Goal: Find specific page/section: Find specific page/section

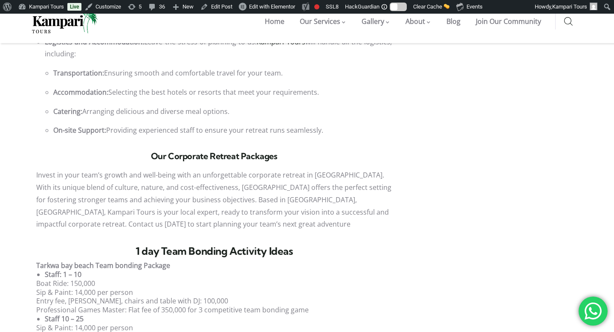
scroll to position [898, 0]
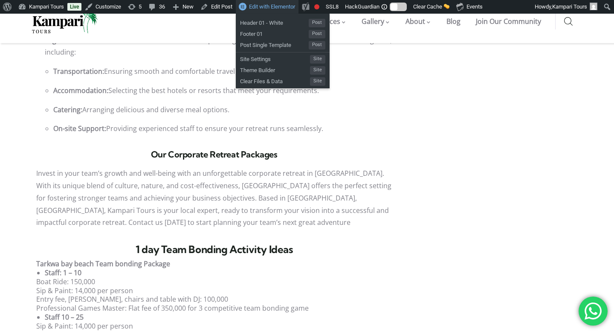
click at [284, 11] on link "Edit with Elementor" at bounding box center [267, 7] width 63 height 14
